Goal: Information Seeking & Learning: Learn about a topic

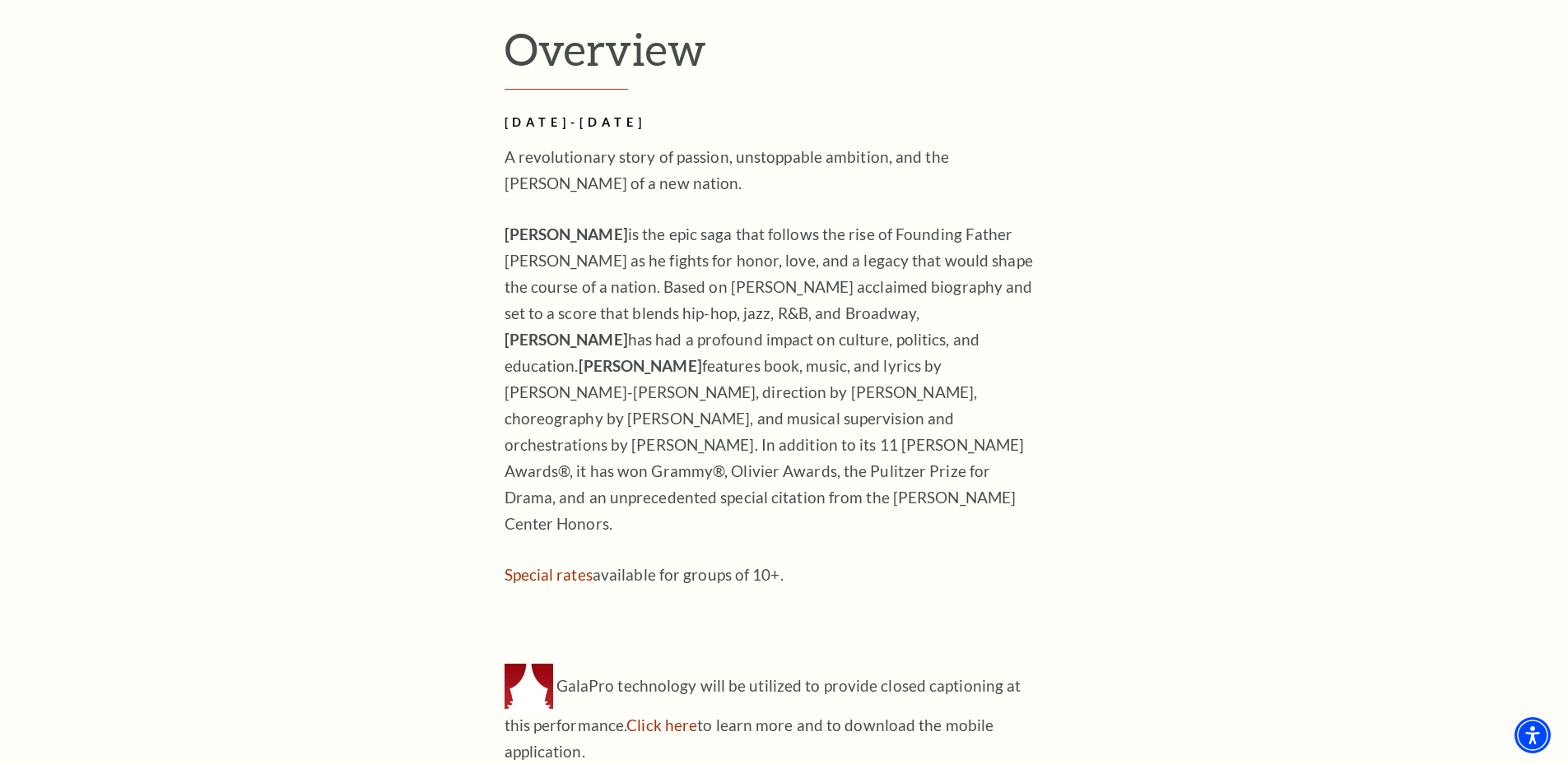
scroll to position [1564, 0]
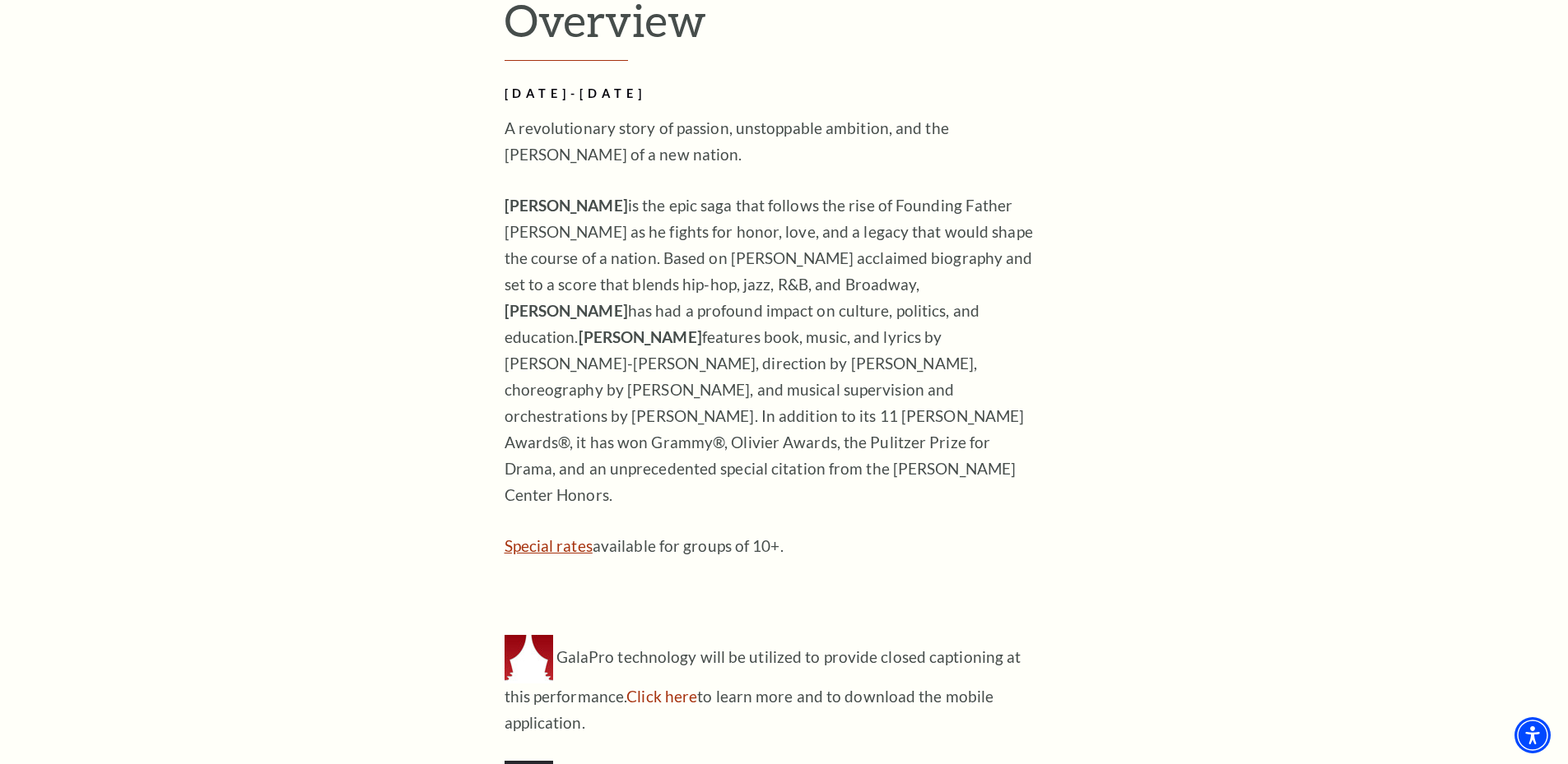
click at [534, 537] on link "Special rates" at bounding box center [548, 546] width 88 height 19
click at [626, 687] on link "Click here" at bounding box center [661, 697] width 71 height 19
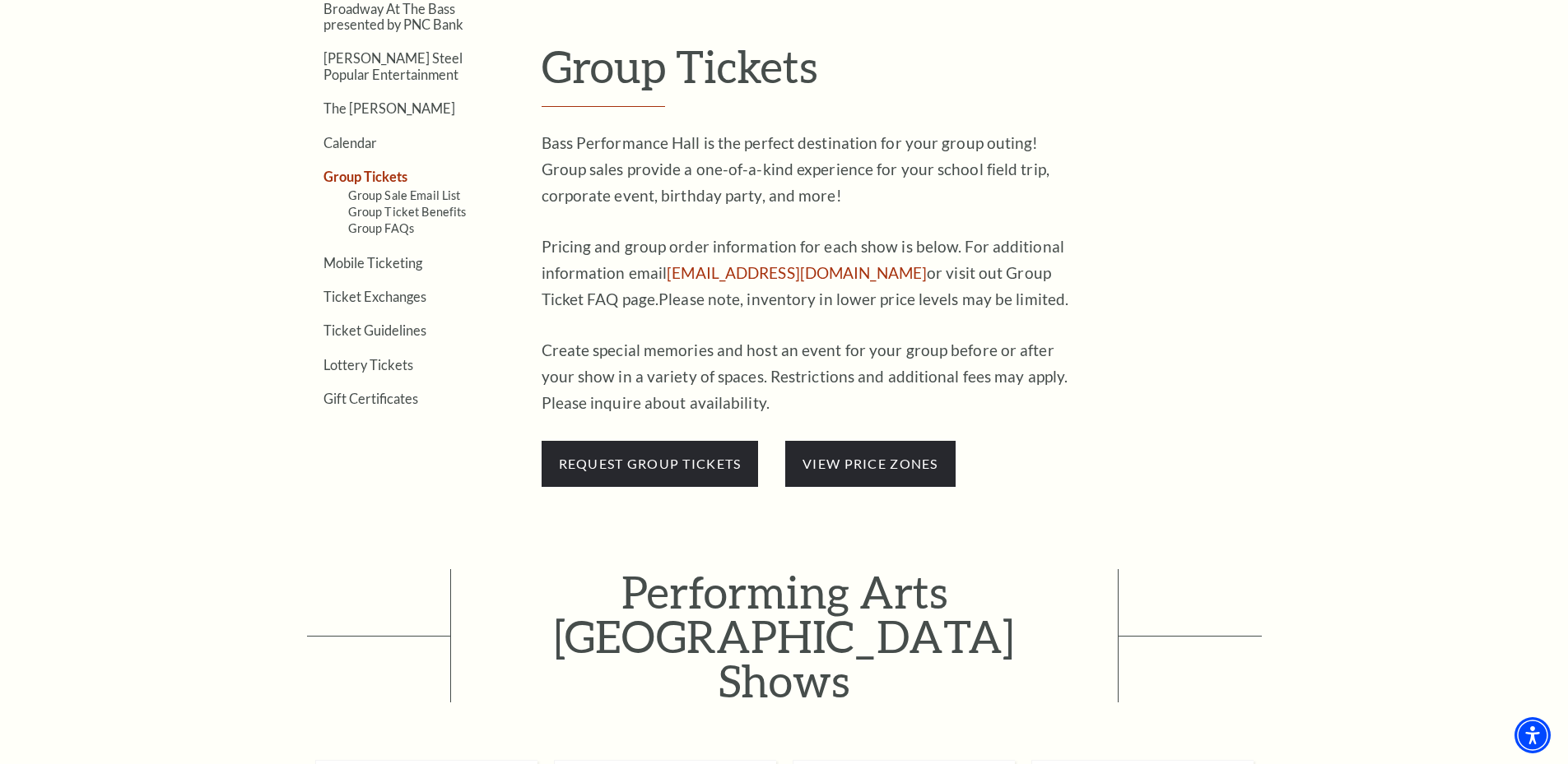
scroll to position [576, 0]
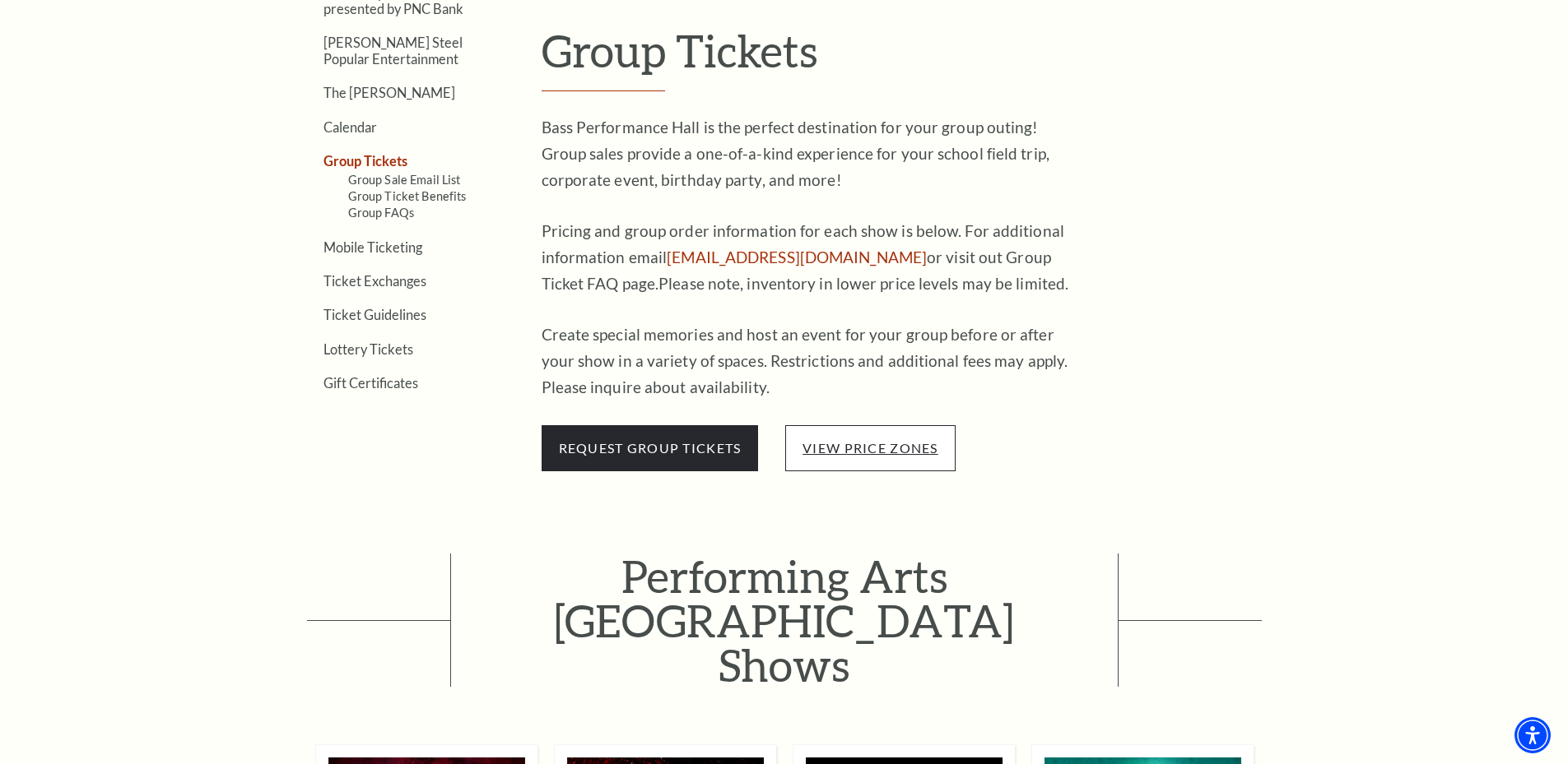
click at [857, 445] on link "view price zones" at bounding box center [870, 448] width 135 height 15
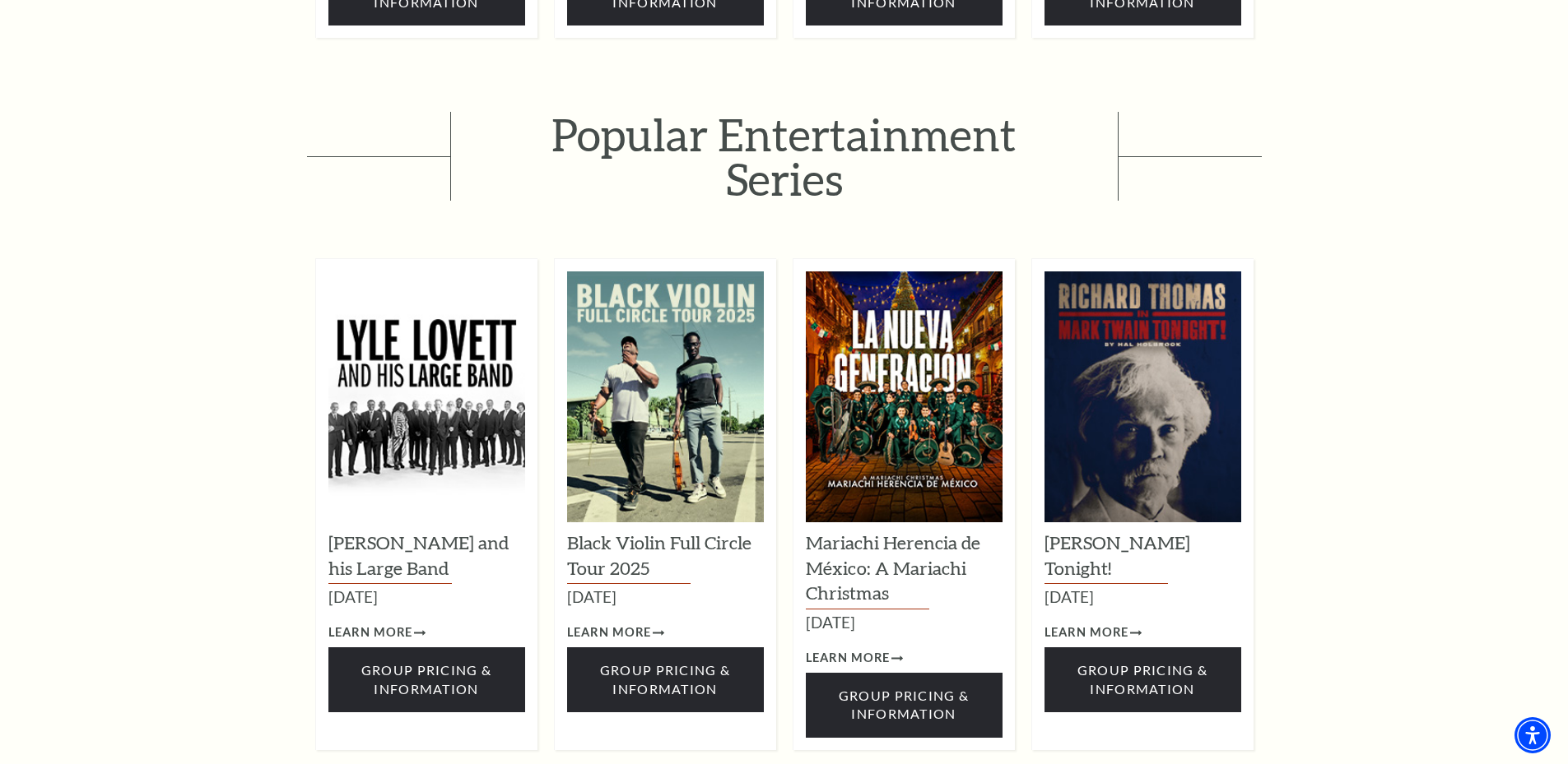
scroll to position [2387, 0]
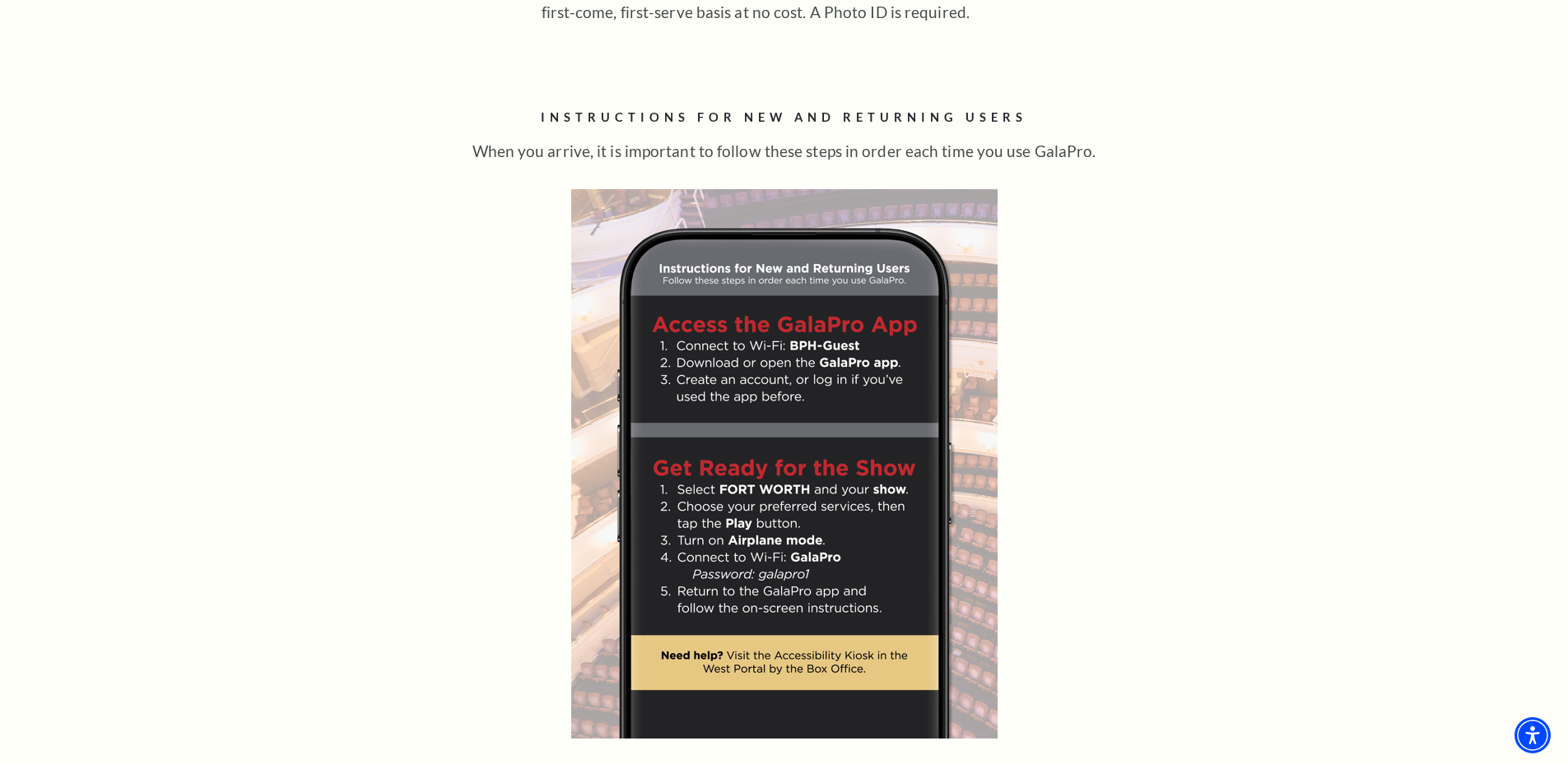
scroll to position [1564, 0]
